Goal: Navigation & Orientation: Find specific page/section

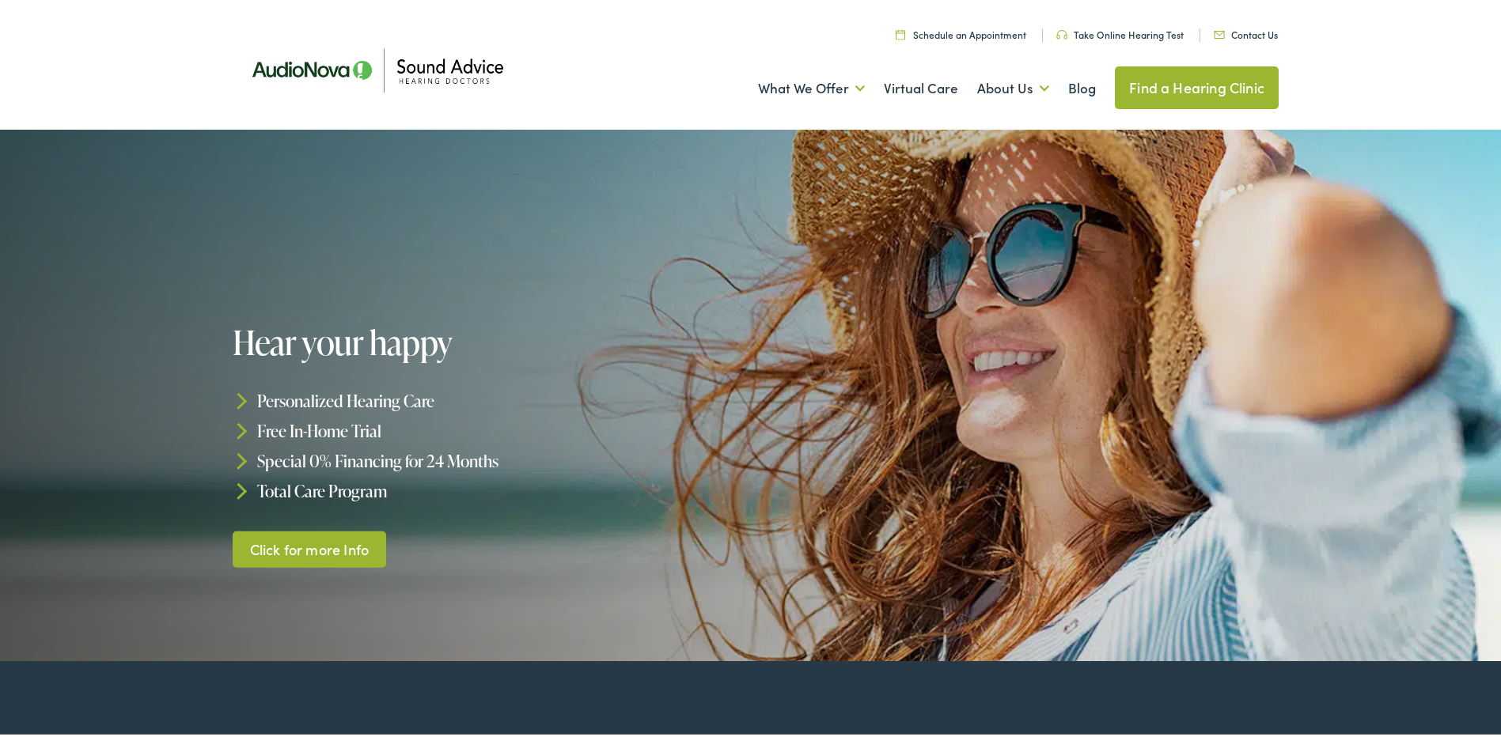
click at [311, 559] on link "Click for more Info" at bounding box center [309, 546] width 153 height 37
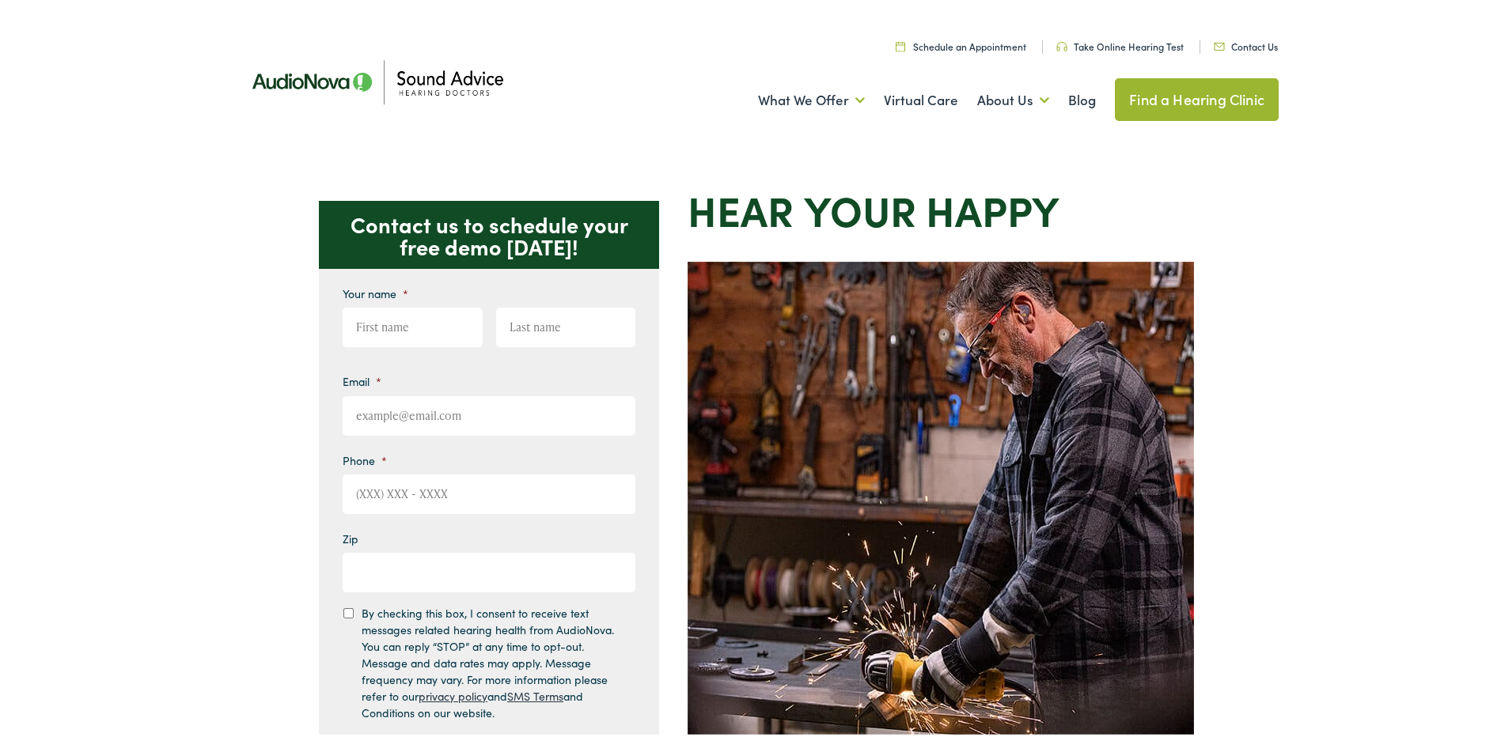
click at [453, 74] on img at bounding box center [376, 78] width 285 height 100
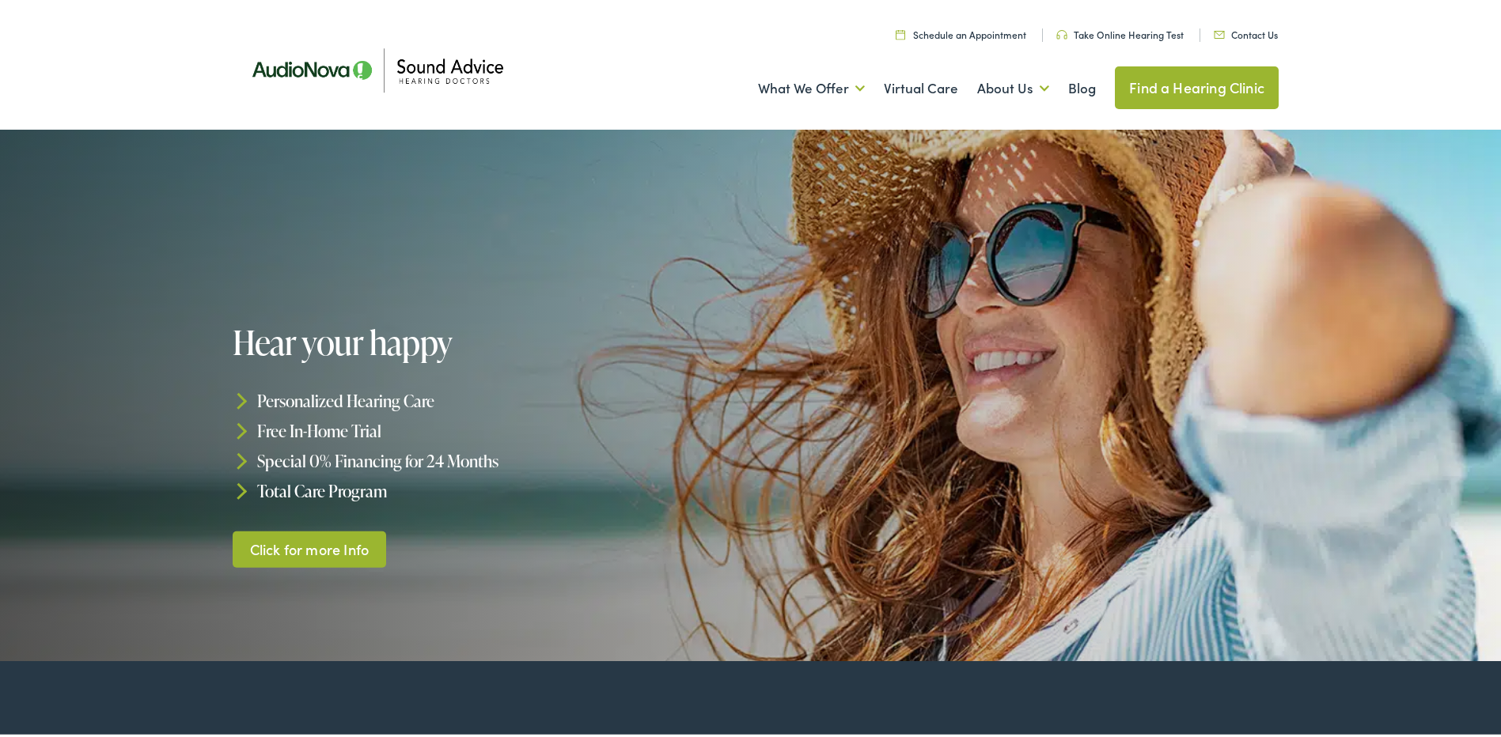
click at [443, 69] on img at bounding box center [376, 67] width 285 height 100
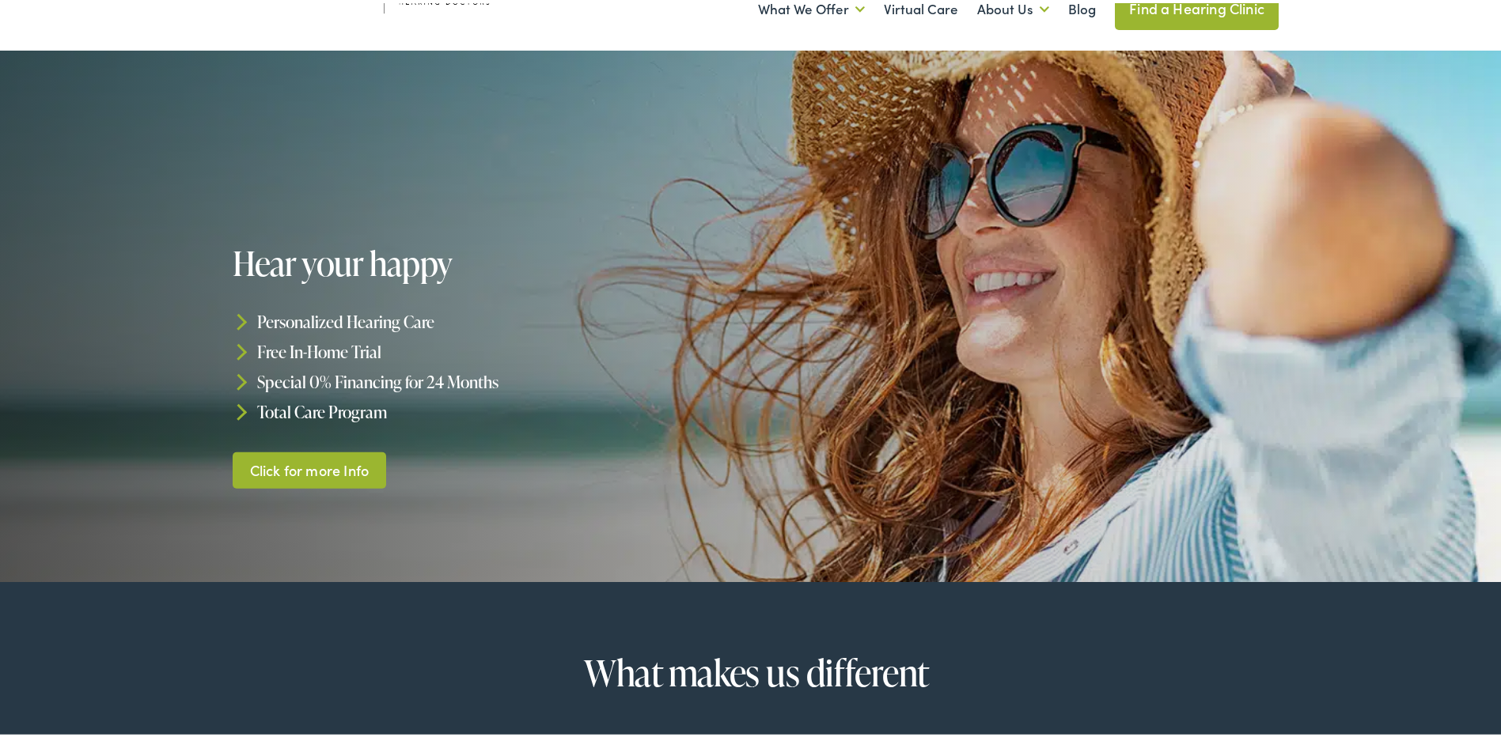
click at [308, 465] on link "Click for more Info" at bounding box center [309, 467] width 153 height 37
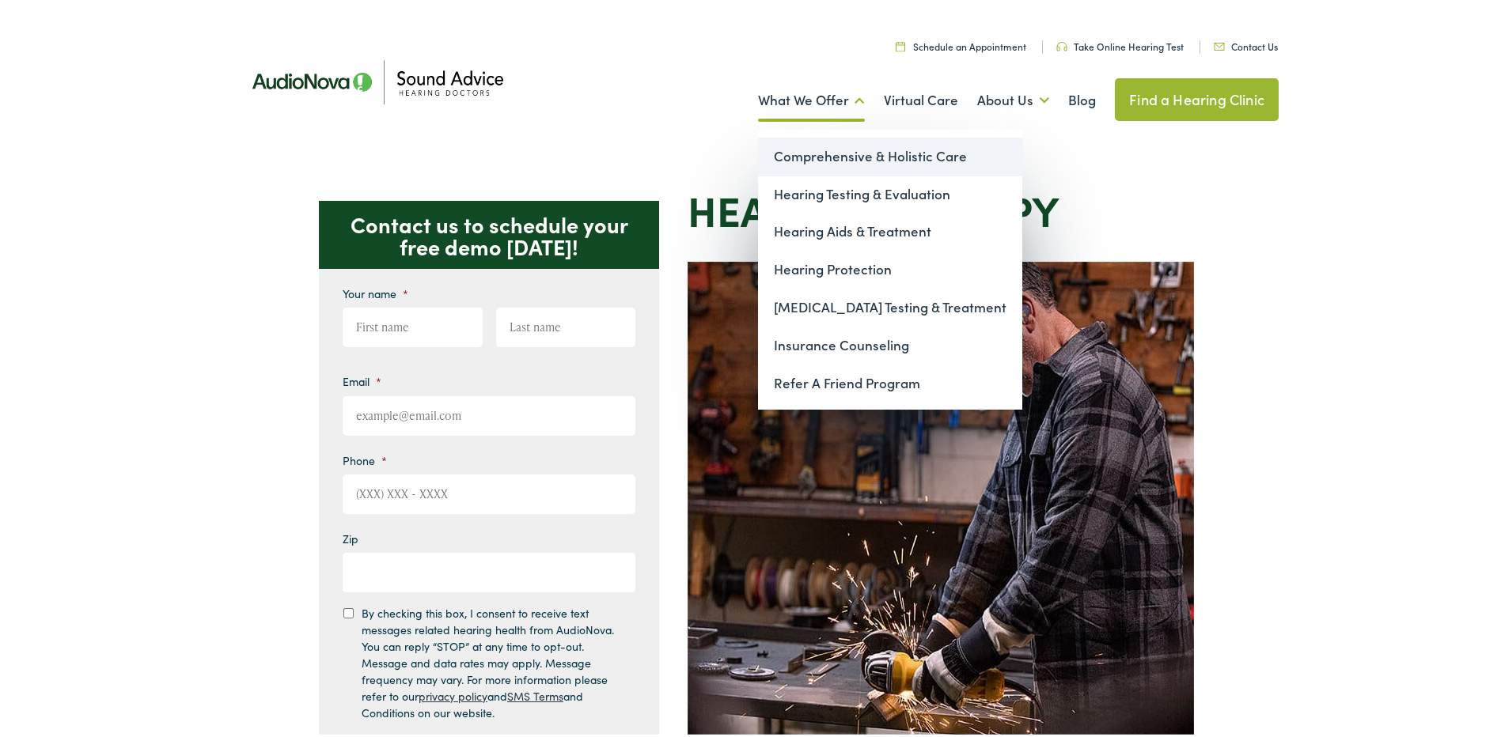
click at [832, 157] on link "Comprehensive & Holistic Care" at bounding box center [890, 154] width 264 height 38
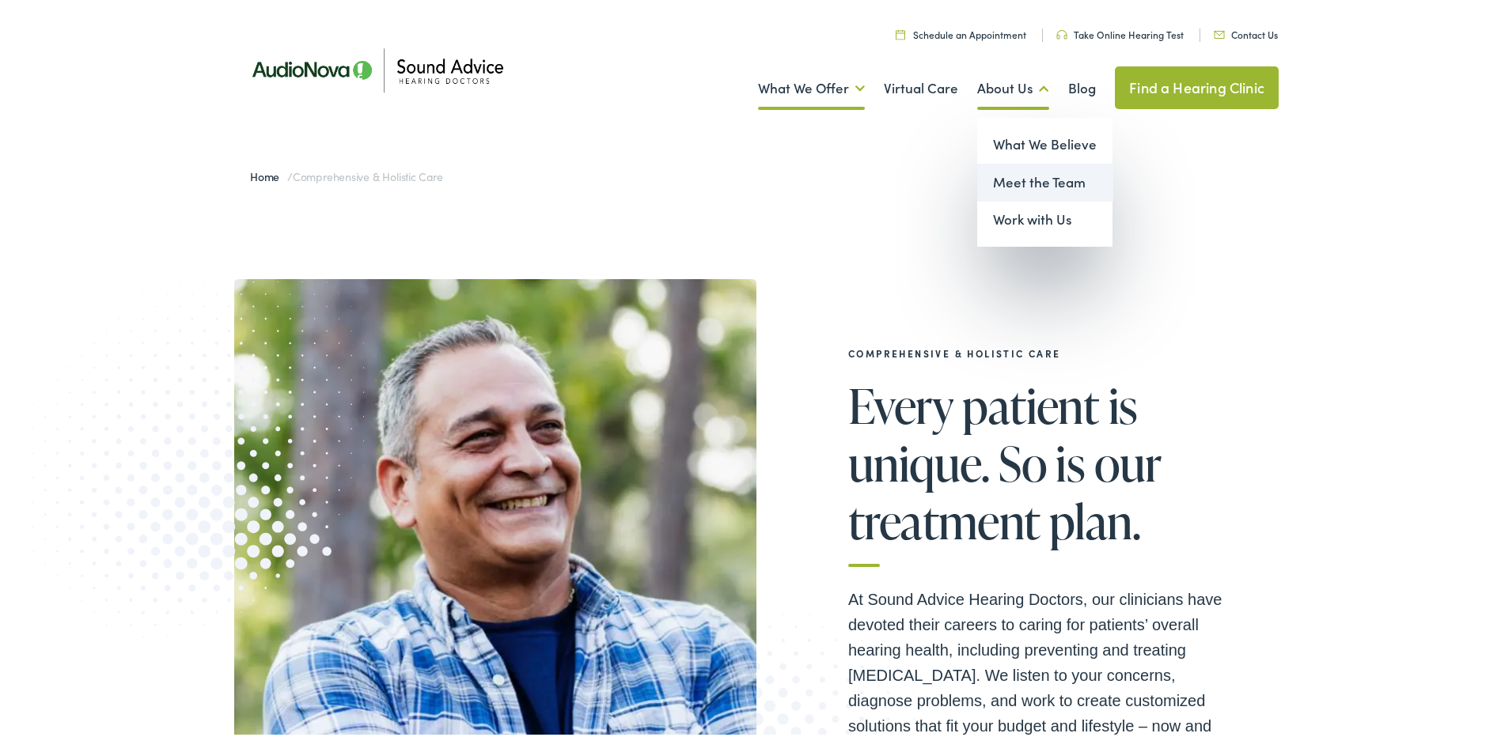
click at [993, 172] on link "Meet the Team" at bounding box center [1044, 180] width 135 height 38
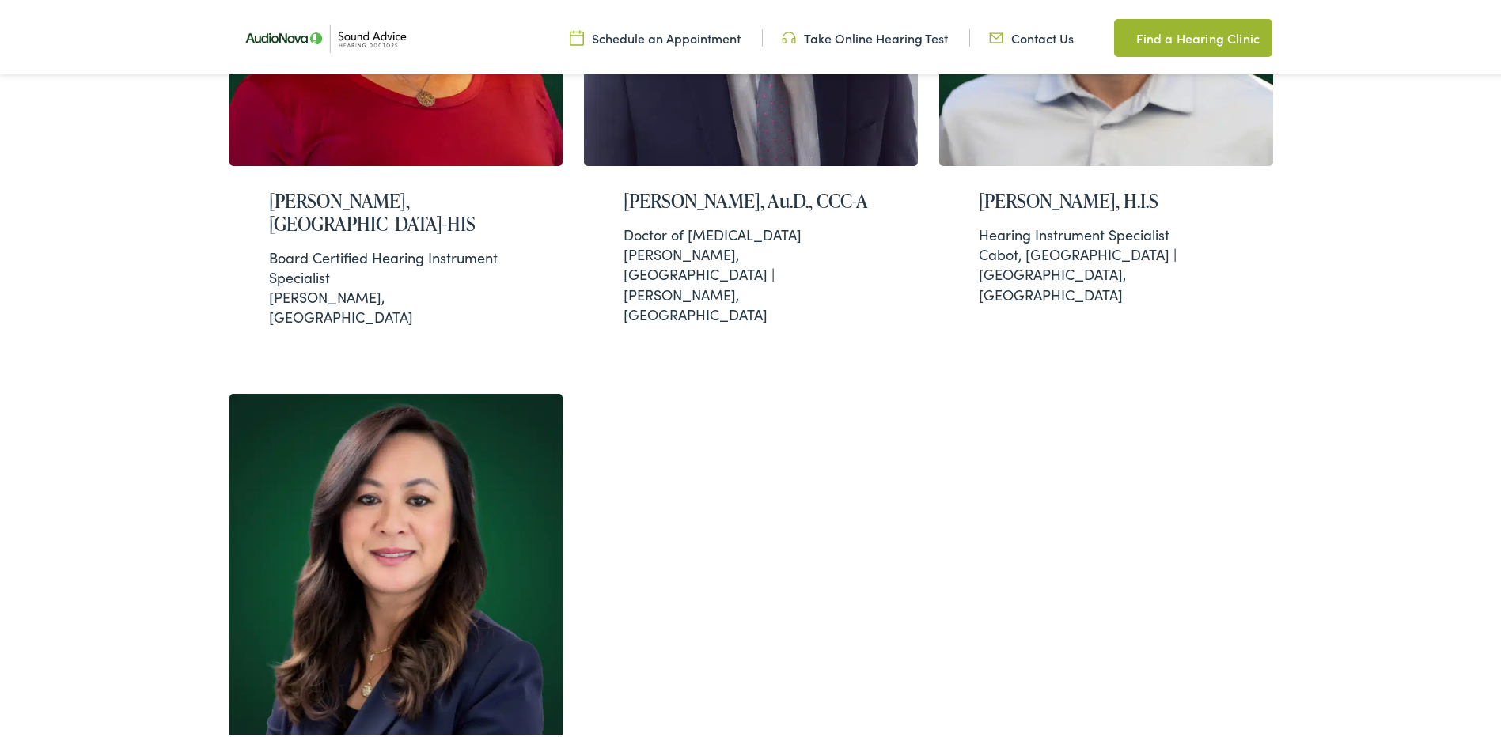
scroll to position [1503, 0]
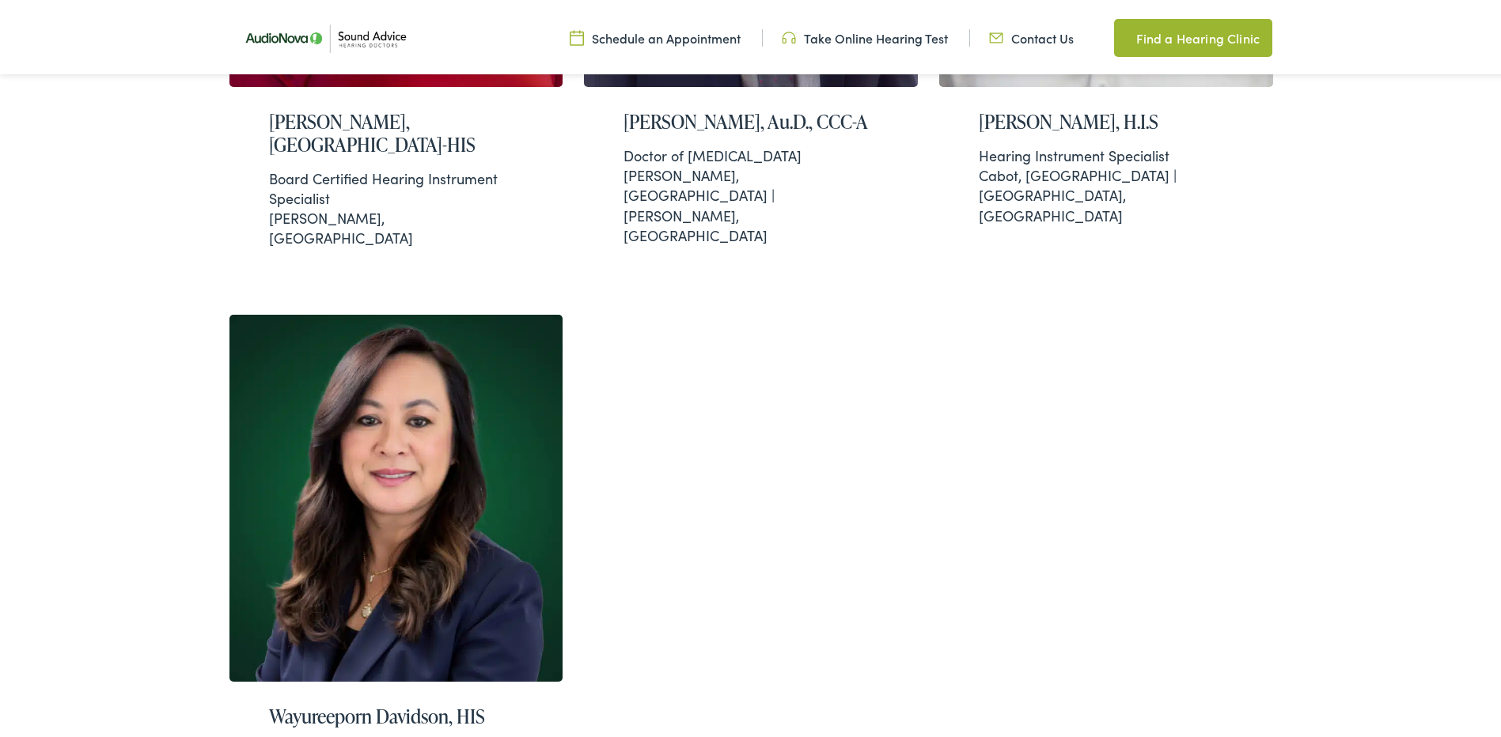
click at [353, 39] on img at bounding box center [325, 35] width 182 height 64
